Goal: Task Accomplishment & Management: Use online tool/utility

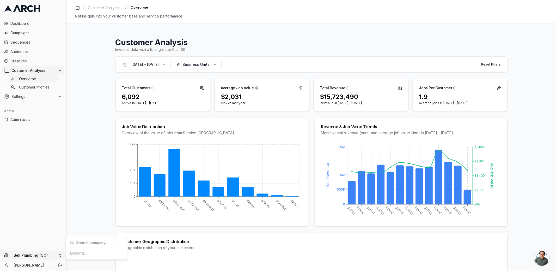
click at [28, 254] on html "Dashboard Campaigns Sequences Audiences Creatives Customer Analysis Overview Cu…" at bounding box center [278, 135] width 556 height 271
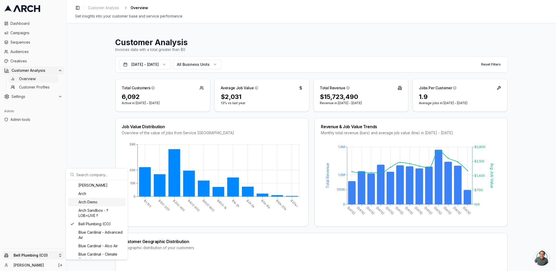
click at [89, 203] on div "Arch Demo" at bounding box center [97, 202] width 58 height 8
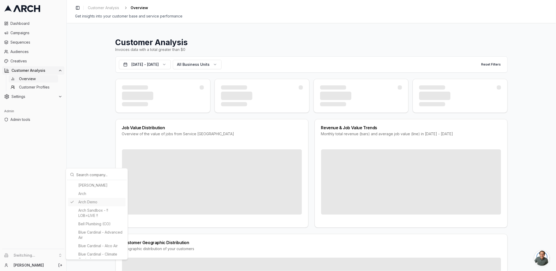
click at [32, 154] on html "Dashboard Campaigns Sequences Audiences Creatives Customer Analysis Overview Cu…" at bounding box center [278, 135] width 556 height 271
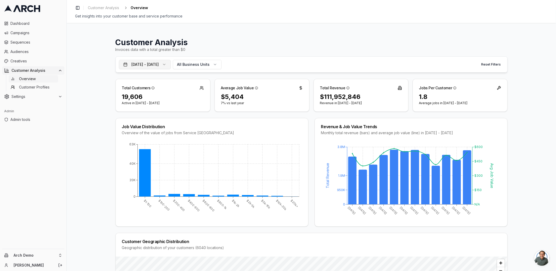
click at [171, 63] on button "Jan 1, 2024 - Dec 31, 2024" at bounding box center [145, 64] width 52 height 9
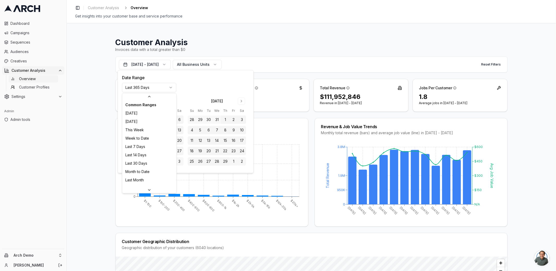
click at [145, 88] on html "Dashboard Campaigns Sequences Audiences Creatives Customer Analysis Overview Cu…" at bounding box center [278, 135] width 556 height 271
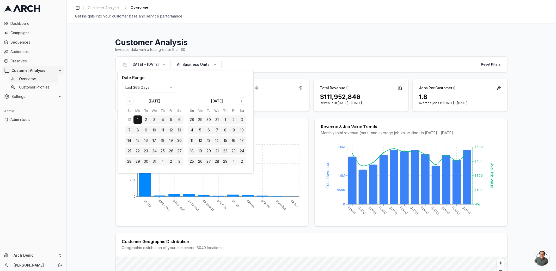
click at [237, 51] on div "Invoices data with a total greater than $0" at bounding box center [312, 49] width 392 height 5
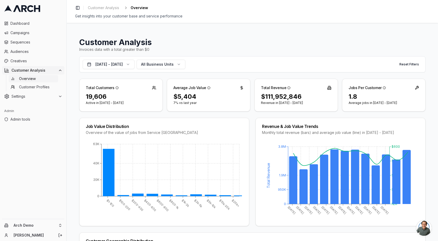
click at [29, 78] on span "Overview" at bounding box center [27, 78] width 17 height 5
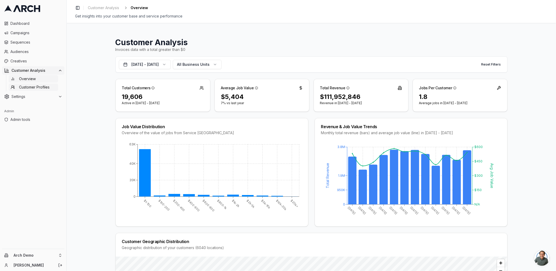
click at [38, 86] on span "Customer Profiles" at bounding box center [34, 87] width 31 height 5
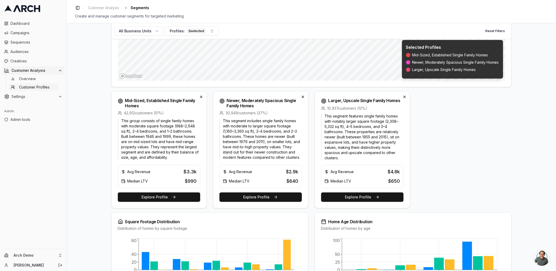
scroll to position [132, 0]
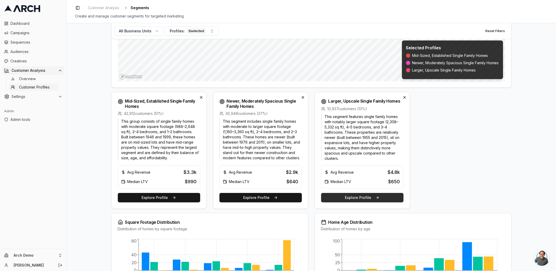
click at [369, 195] on button "Explore Profile" at bounding box center [362, 197] width 82 height 9
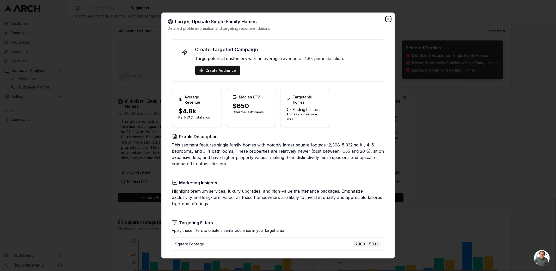
click at [389, 20] on icon "button" at bounding box center [389, 19] width 2 height 2
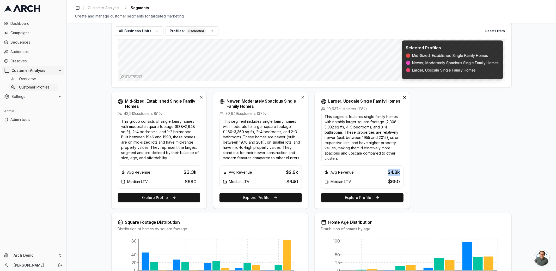
drag, startPoint x: 399, startPoint y: 171, endPoint x: 382, endPoint y: 168, distance: 17.8
click at [382, 168] on div "Avg Revenue $4.8k Median LTV $650" at bounding box center [362, 176] width 82 height 23
click at [382, 169] on div "Avg Revenue $4.8k" at bounding box center [363, 172] width 76 height 7
click at [369, 195] on button "Explore Profile" at bounding box center [362, 197] width 82 height 9
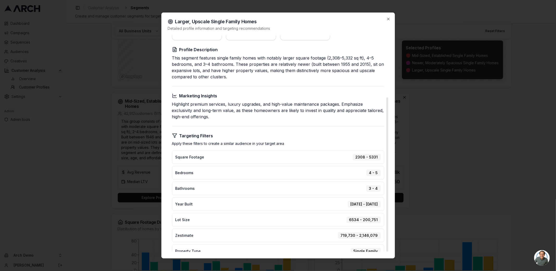
scroll to position [0, 0]
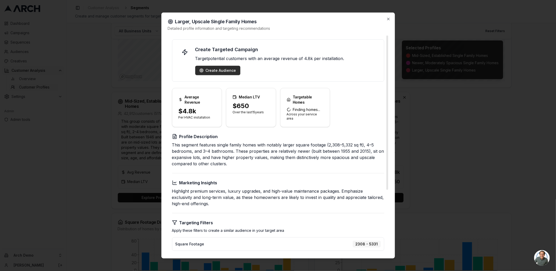
click at [223, 71] on div "Create Audience" at bounding box center [218, 70] width 37 height 5
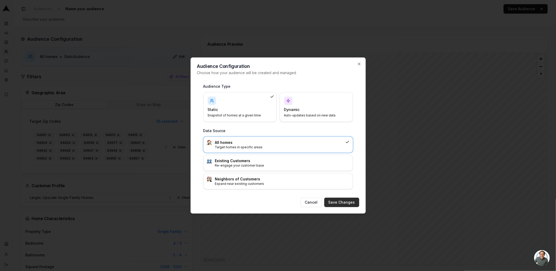
click at [334, 201] on button "Save Changes" at bounding box center [341, 201] width 35 height 9
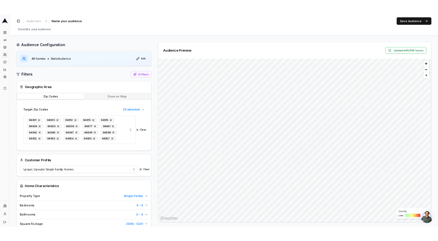
scroll to position [271, 0]
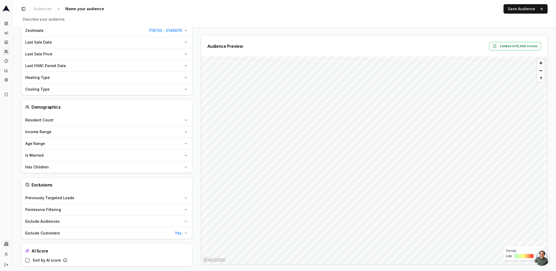
click at [7, 245] on html "Dashboard Campaigns Sequences Audiences Creatives Customer Analysis Settings Ad…" at bounding box center [278, 135] width 556 height 271
click at [270, 158] on html "Dashboard Campaigns Sequences Audiences Creatives Customer Analysis Settings Ad…" at bounding box center [278, 135] width 556 height 271
